Goal: Information Seeking & Learning: Understand process/instructions

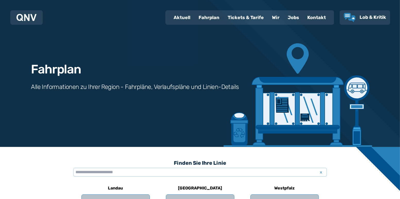
click at [206, 17] on div "Fahrplan" at bounding box center [209, 17] width 29 height 13
click at [268, 171] on input "text" at bounding box center [200, 172] width 254 height 9
click at [179, 17] on div "Aktuell" at bounding box center [182, 17] width 25 height 13
select select "*"
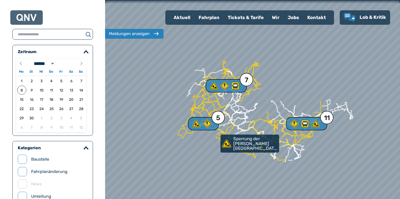
click at [186, 17] on div "Aktuell" at bounding box center [182, 17] width 25 height 13
click at [205, 16] on div "Fahrplan" at bounding box center [209, 17] width 29 height 13
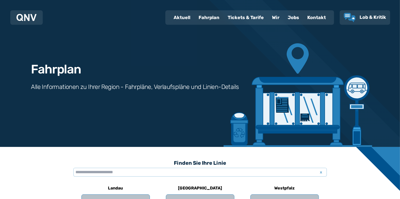
click at [247, 16] on div "Tickets & Tarife" at bounding box center [246, 17] width 44 height 13
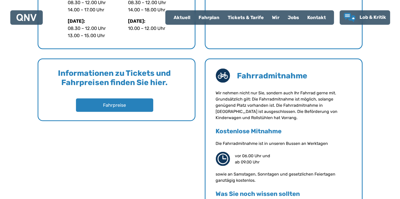
scroll to position [309, 0]
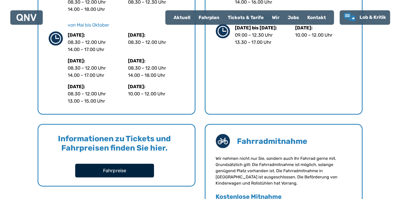
click at [130, 168] on button "Fahrpreise" at bounding box center [114, 171] width 79 height 14
